Goal: Navigation & Orientation: Find specific page/section

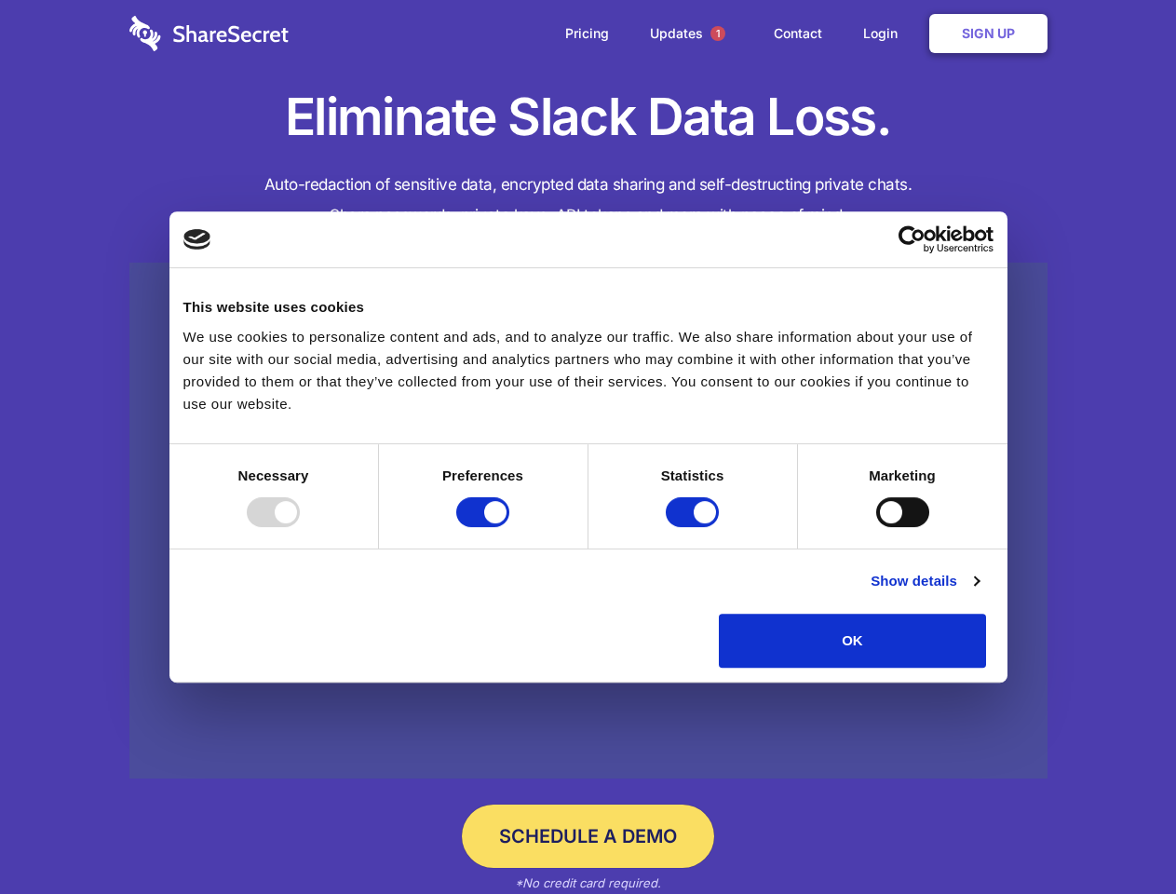
click at [300, 527] on div at bounding box center [273, 512] width 53 height 30
click at [509, 527] on input "Preferences" at bounding box center [482, 512] width 53 height 30
checkbox input "false"
click at [694, 527] on input "Statistics" at bounding box center [692, 512] width 53 height 30
checkbox input "false"
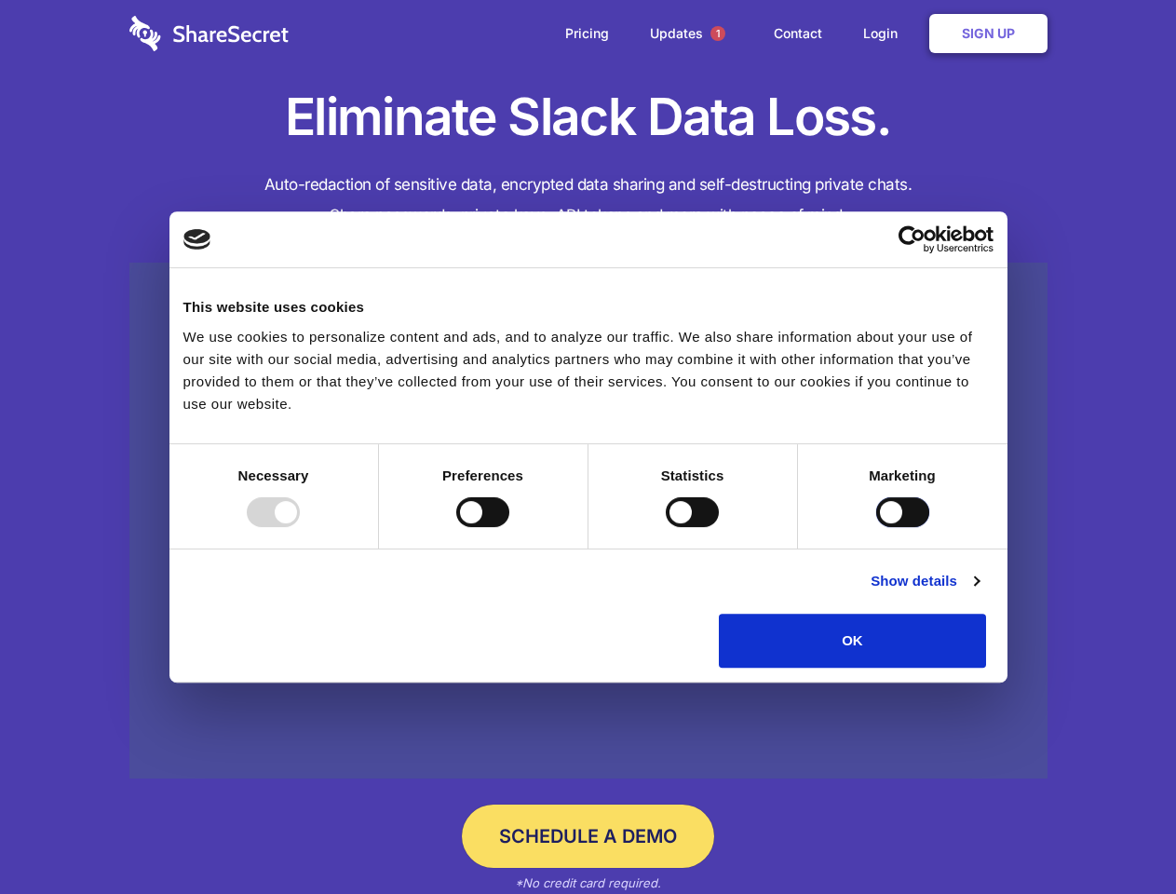
click at [876, 527] on input "Marketing" at bounding box center [902, 512] width 53 height 30
checkbox input "true"
click at [978, 592] on link "Show details" at bounding box center [924, 581] width 108 height 22
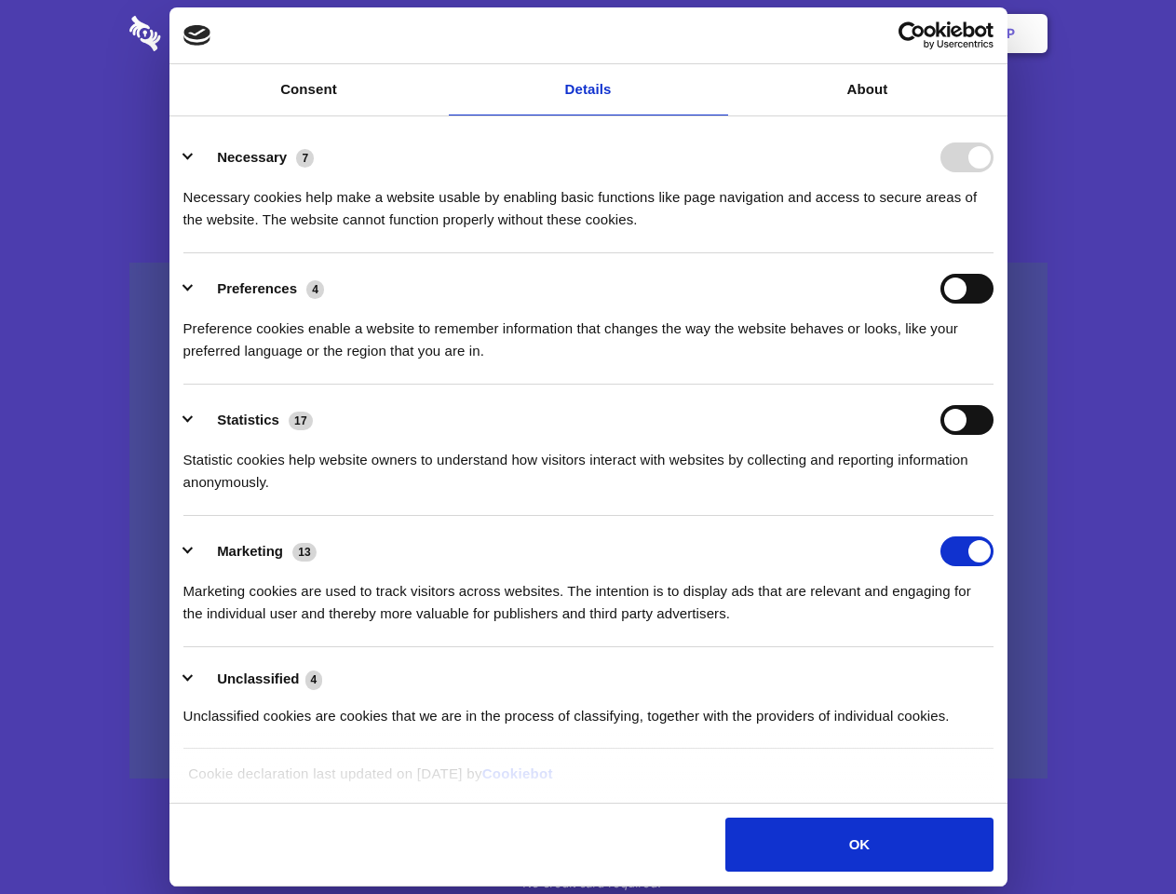
click at [993, 253] on li "Necessary 7 Necessary cookies help make a website usable by enabling basic func…" at bounding box center [588, 187] width 810 height 131
click at [717, 34] on span "1" at bounding box center [717, 33] width 15 height 15
